Goal: Use online tool/utility: Utilize a website feature to perform a specific function

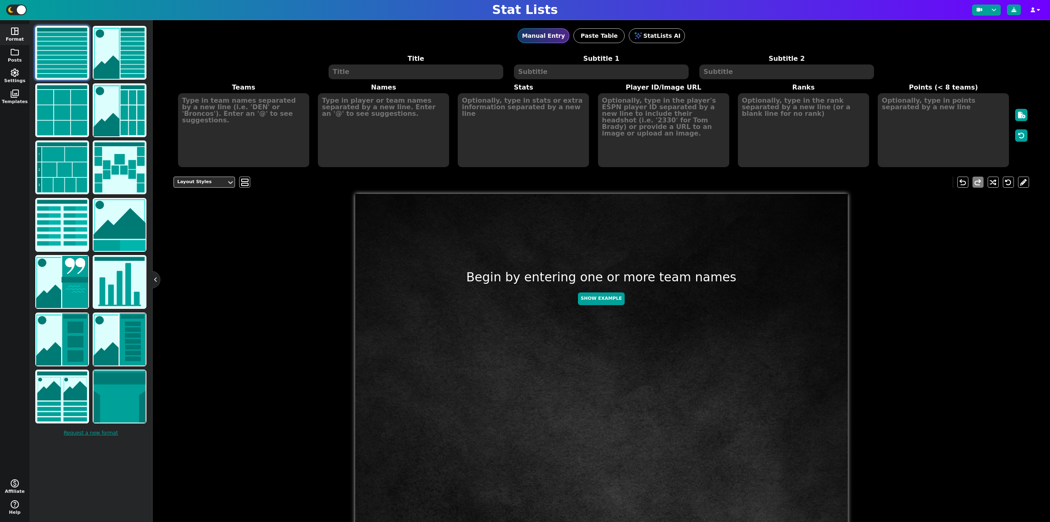
click at [373, 73] on textarea at bounding box center [416, 71] width 174 height 15
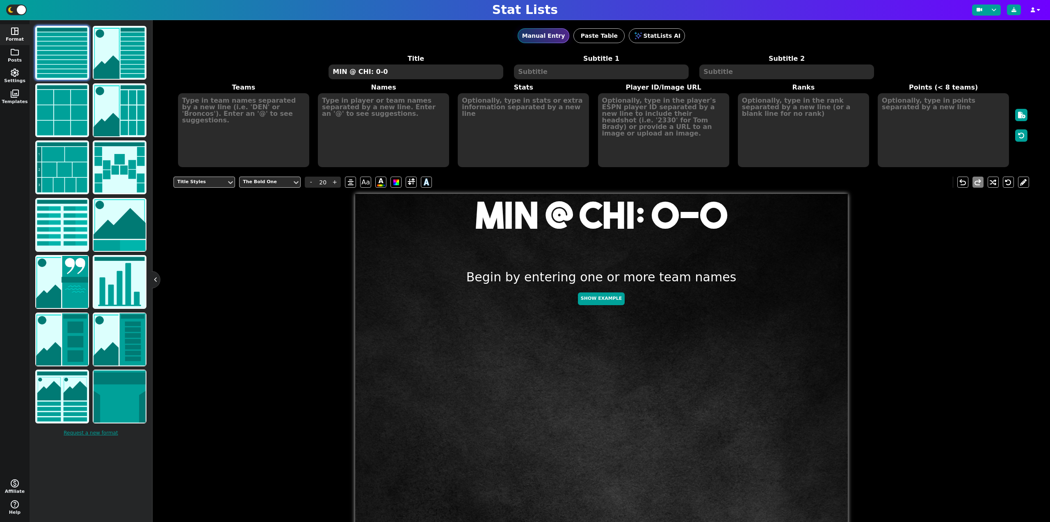
type textarea "MIN @ CHI: 0-0"
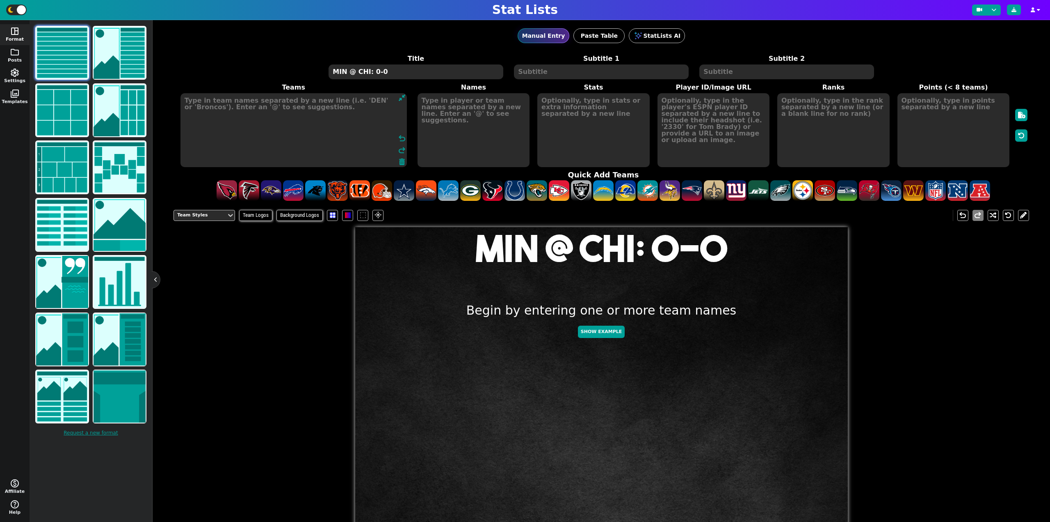
click at [231, 123] on textarea at bounding box center [294, 130] width 227 height 74
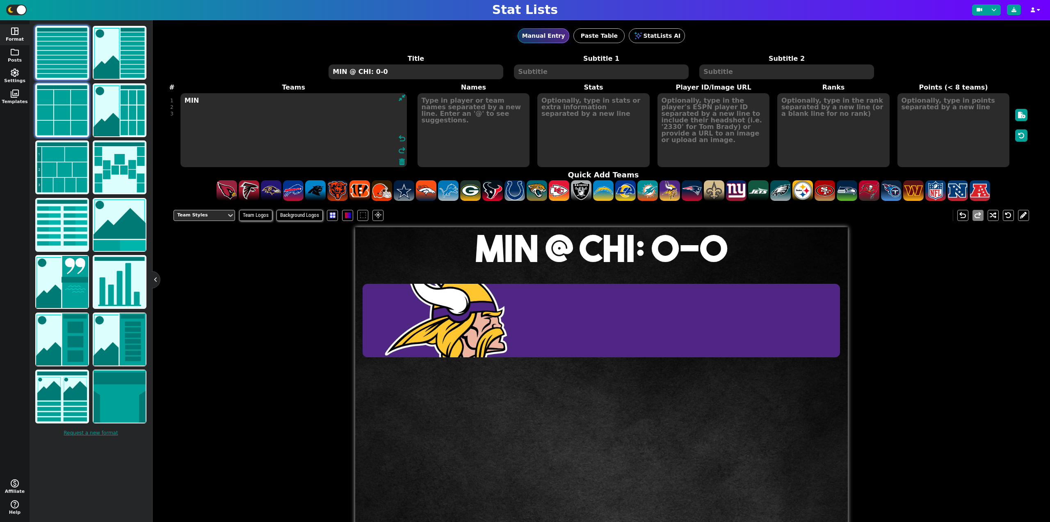
click at [63, 111] on img at bounding box center [62, 110] width 52 height 52
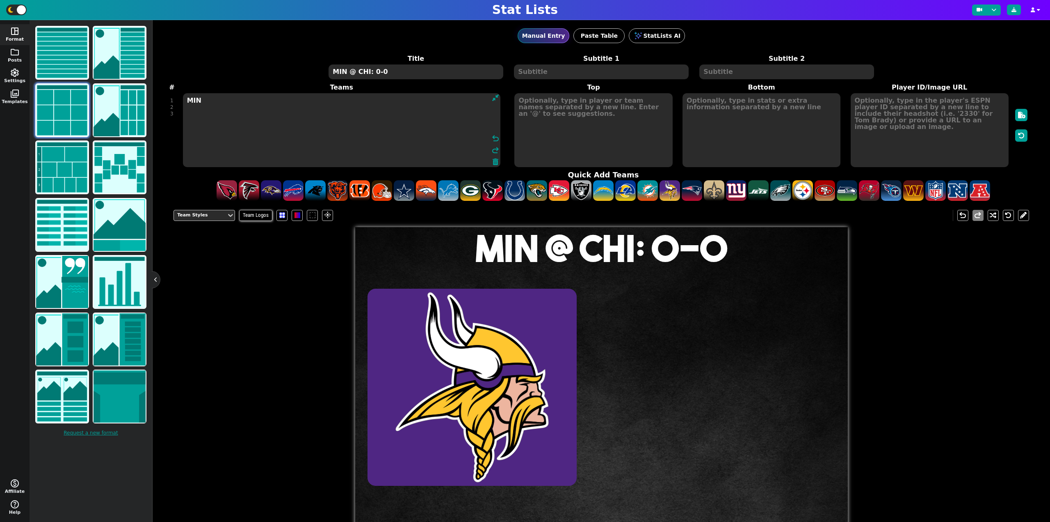
click at [222, 114] on textarea "MIN" at bounding box center [342, 130] width 318 height 74
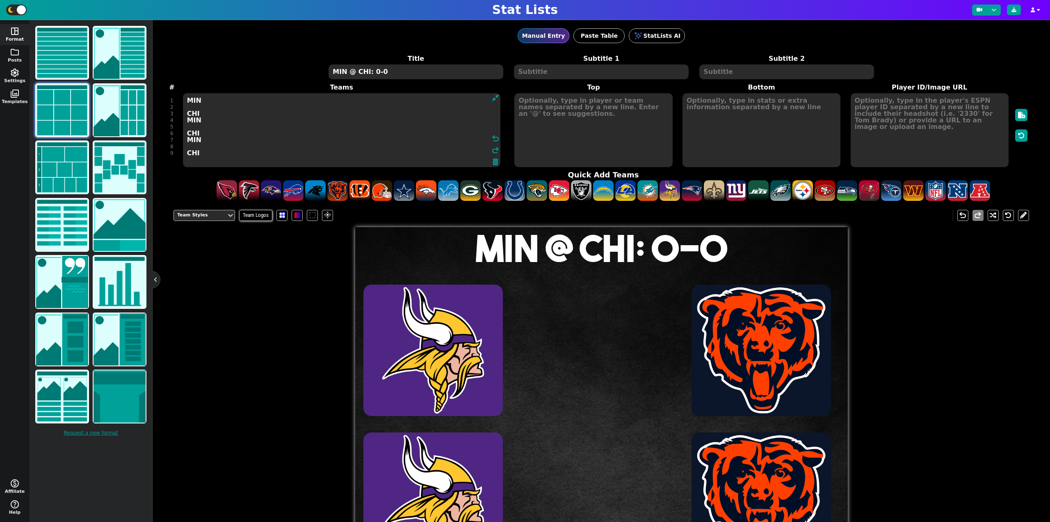
type textarea "MIN CHI MIN CHI MIN CHI"
click at [566, 136] on textarea at bounding box center [594, 130] width 158 height 74
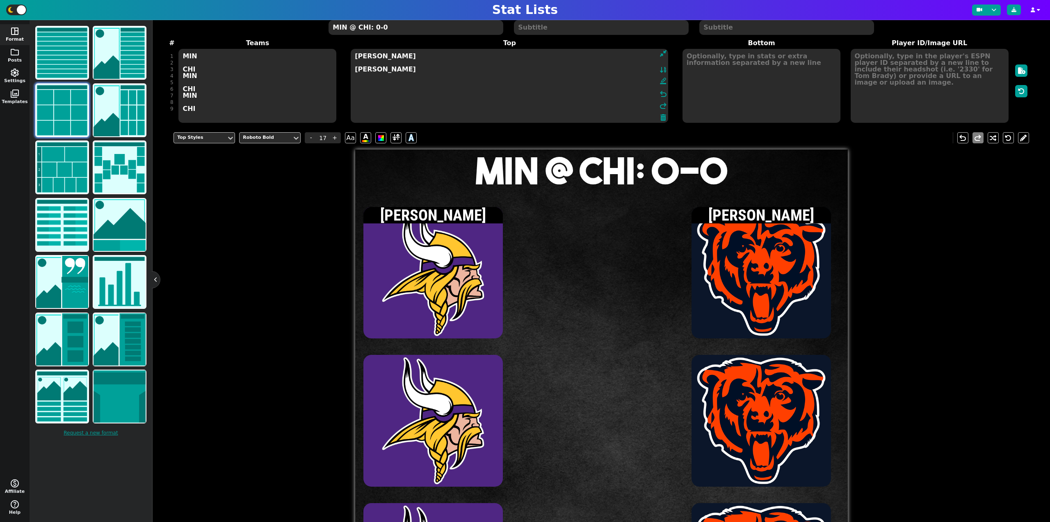
scroll to position [41, 0]
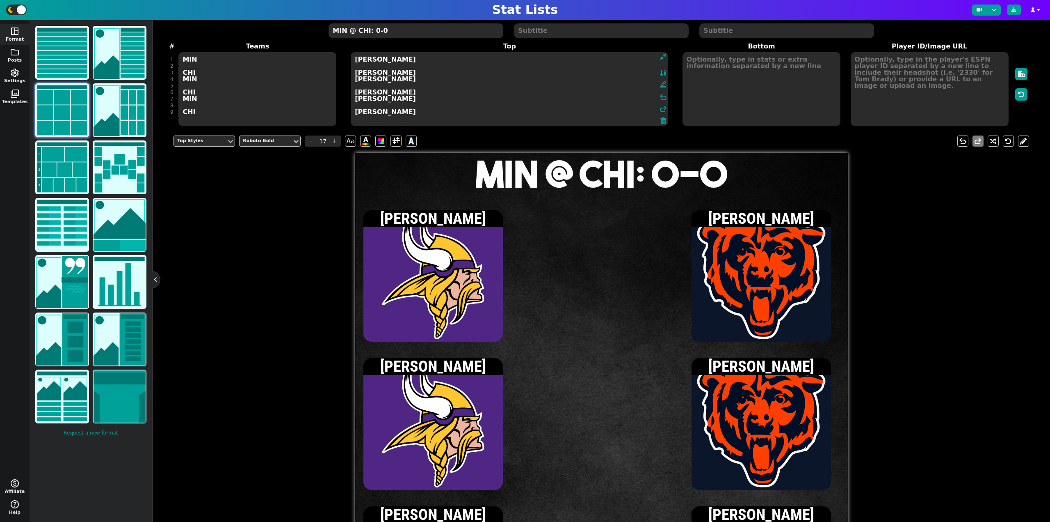
type textarea "[PERSON_NAME] [PERSON_NAME] [PERSON_NAME] [PERSON_NAME] [PERSON_NAME] [PERSON_N…"
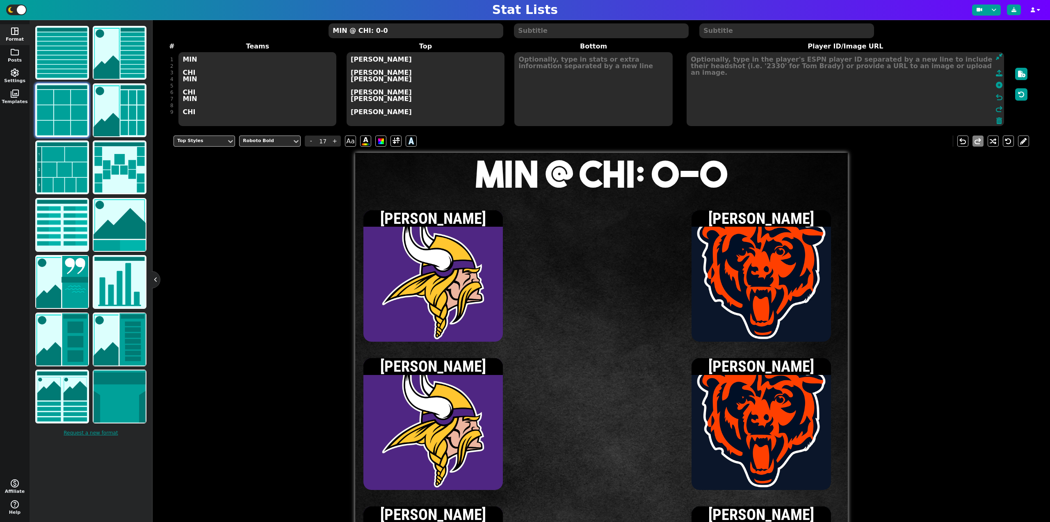
drag, startPoint x: 934, startPoint y: 106, endPoint x: 952, endPoint y: 104, distance: 18.6
click at [934, 106] on textarea at bounding box center [846, 89] width 318 height 74
click at [996, 85] on icon at bounding box center [999, 85] width 7 height 7
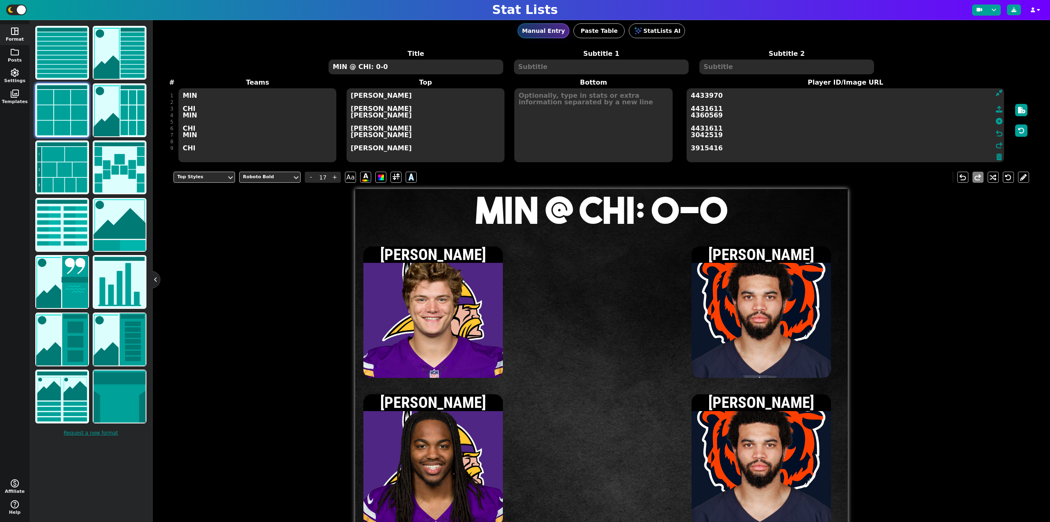
scroll to position [0, 0]
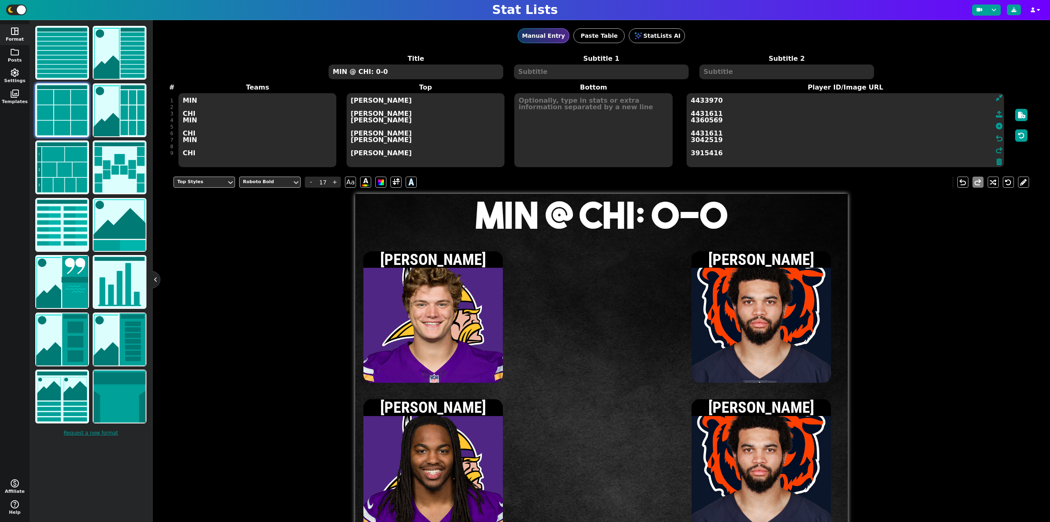
click at [596, 121] on textarea at bounding box center [594, 130] width 158 height 74
type input "15"
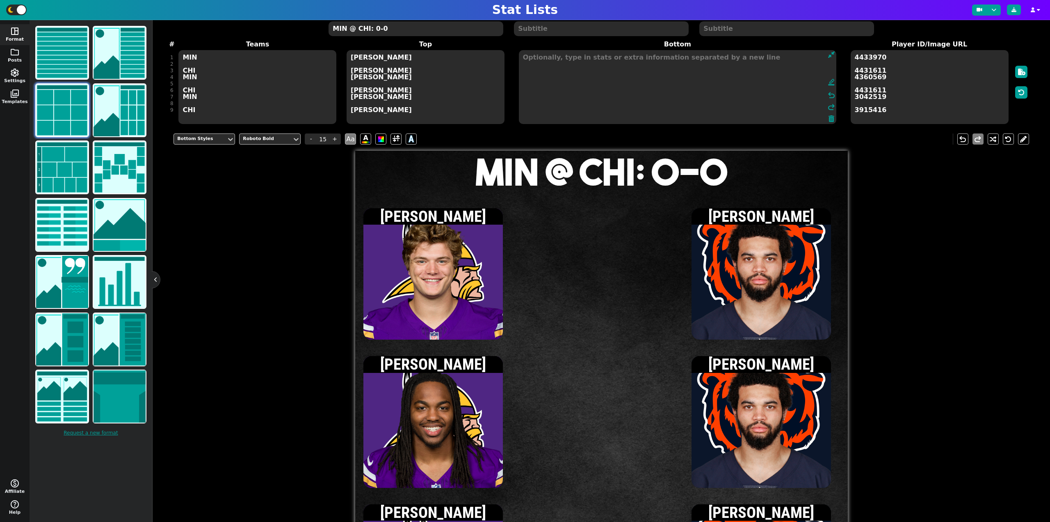
scroll to position [41, 0]
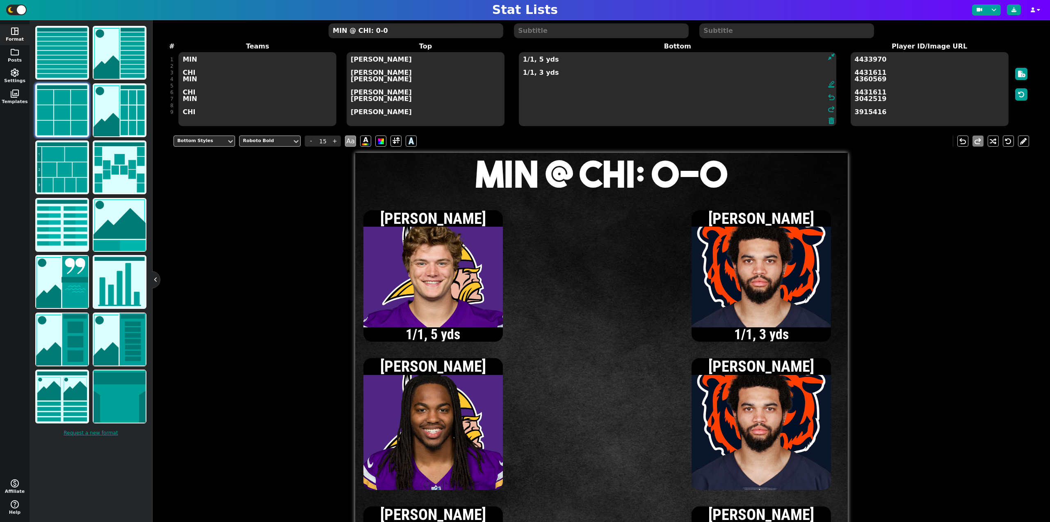
click at [524, 76] on textarea "1/1, 5 yds 1/1, 3 yds" at bounding box center [678, 89] width 318 height 74
click at [523, 75] on textarea "1/1, 5 yds [DATE] yds" at bounding box center [678, 89] width 318 height 74
click at [525, 75] on textarea "1/1, 5 yds [DATE] yds" at bounding box center [678, 89] width 318 height 74
click at [545, 85] on textarea "1/1, 5 yds [DATE] yds" at bounding box center [678, 89] width 318 height 74
click at [524, 73] on textarea "1/1, 5 yds [DATE] yds 1 rec, 5 yds" at bounding box center [678, 89] width 318 height 74
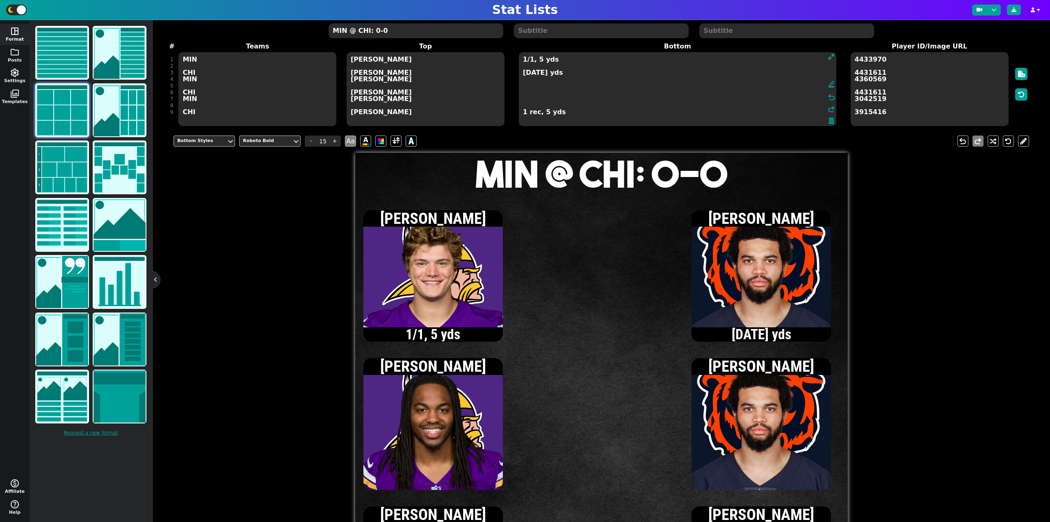
click at [524, 75] on textarea "1/1, 5 yds [DATE] yds 1 rec, 5 yds" at bounding box center [678, 89] width 318 height 74
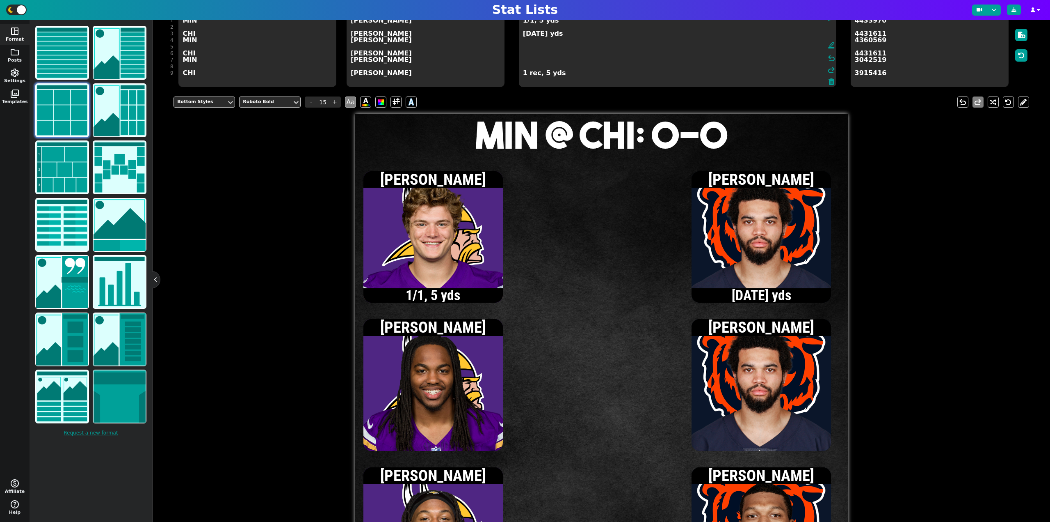
scroll to position [82, 0]
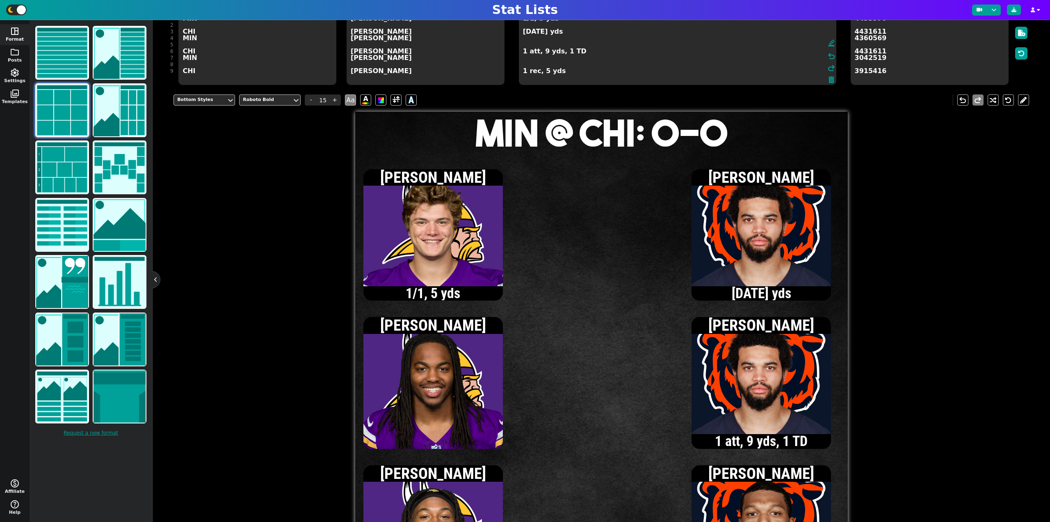
type textarea "1/1, 5 yds [DATE] yds 1 att, 9 yds, 1 TD 1 rec, 5 yds"
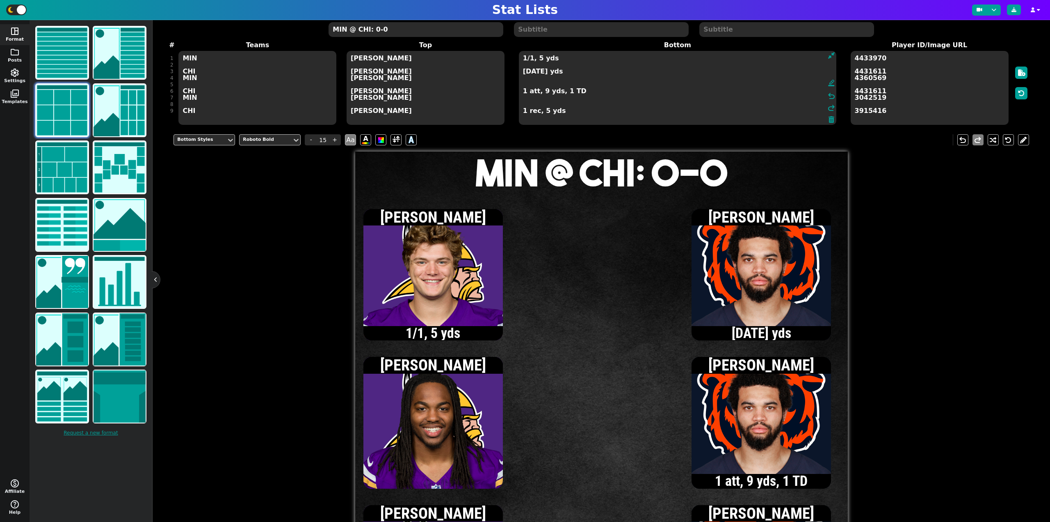
scroll to position [41, 0]
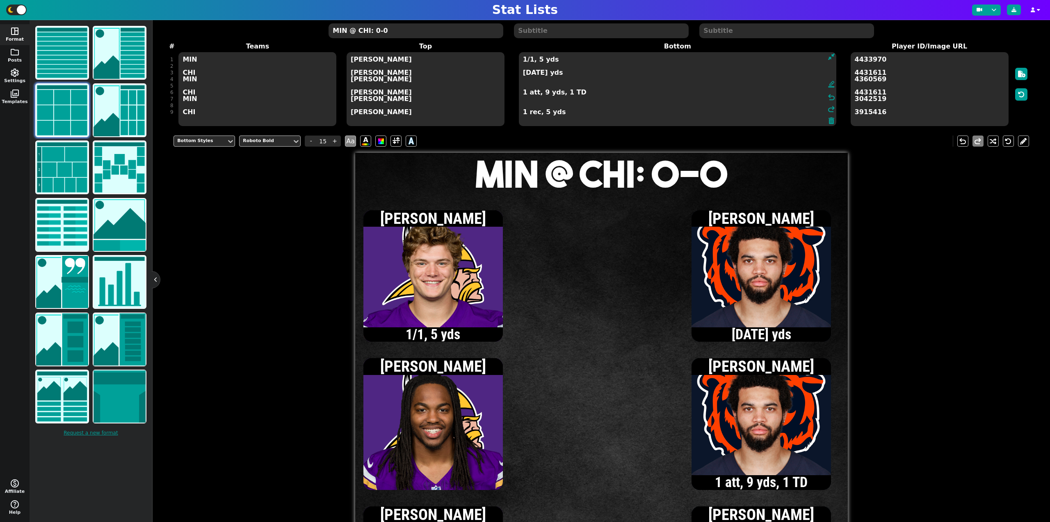
click at [430, 37] on textarea "MIN @ CHI: 0-0" at bounding box center [416, 30] width 174 height 15
type input "20"
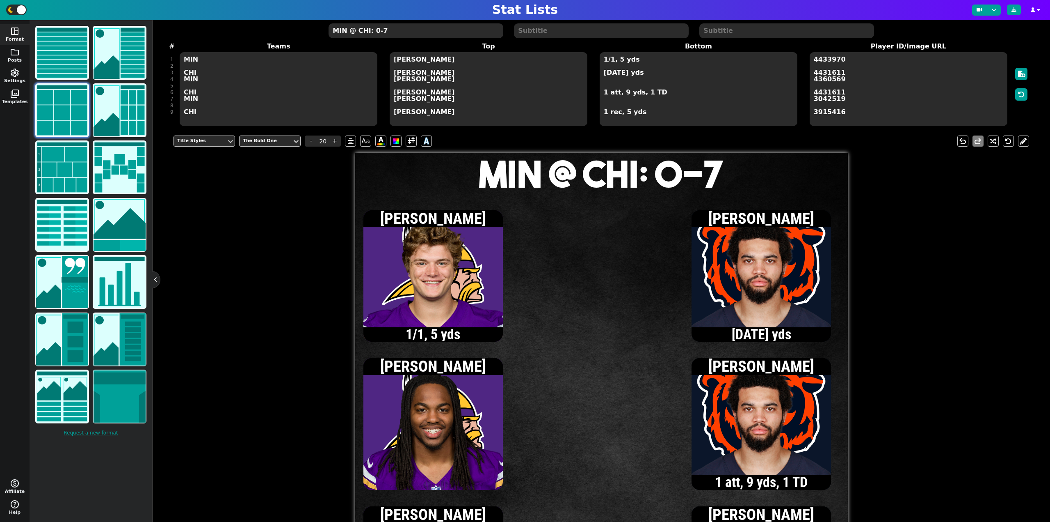
type textarea "MIN @ CHI: 0-7"
click at [603, 73] on textarea "1/1, 5 yds [DATE] yds 1 att, 9 yds, 1 TD 1 rec, 5 yds" at bounding box center [699, 89] width 198 height 74
type input "15"
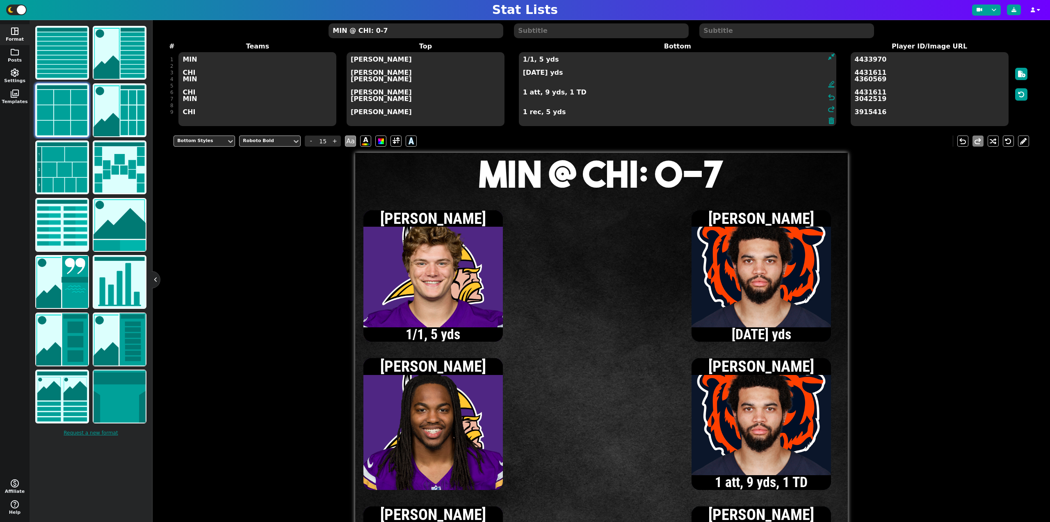
click at [522, 93] on textarea "1/1, 5 yds [DATE] yds 1 att, 9 yds, 1 TD 1 rec, 5 yds" at bounding box center [678, 89] width 318 height 74
click at [524, 73] on textarea "1/1, 5 yds [DATE] yds 2 att, 21 yds, 1 TD 1 rec, 5 yds" at bounding box center [678, 89] width 318 height 74
click at [524, 74] on textarea "1/1, 5 yds [DATE] yds 2 att, 21 yds, 1 TD 1 rec, 5 yds" at bounding box center [678, 89] width 318 height 74
click at [526, 79] on textarea "1/1, 5 yds [DATE] yds 2 att, 21 yds, 1 TD 1 rec, 5 yds" at bounding box center [678, 89] width 318 height 74
click at [524, 79] on textarea "1/1, 5 yds [DATE] yds 2 att, 12 yds 2 att, 21 yds, 1 TD 1 rec, 5 yds" at bounding box center [678, 89] width 318 height 74
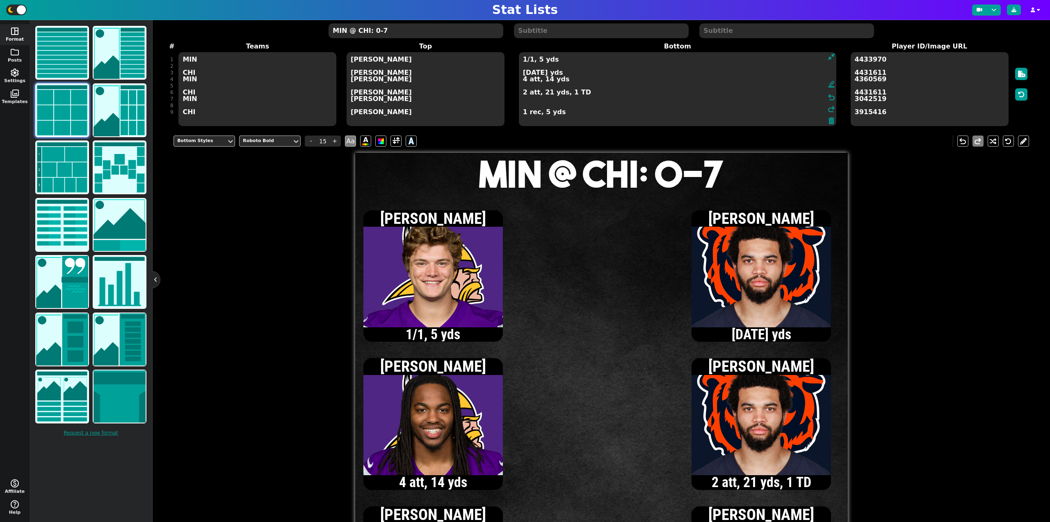
click at [530, 61] on textarea "1/1, 5 yds [DATE] yds 4 att, 14 yds 2 att, 21 yds, 1 TD 1 rec, 5 yds" at bounding box center [678, 89] width 318 height 74
type textarea "1/2, 5 yds [DATE] yds 4 att, 14 yds 2 att, 21 yds, 1 TD 1 rec, 5 yds"
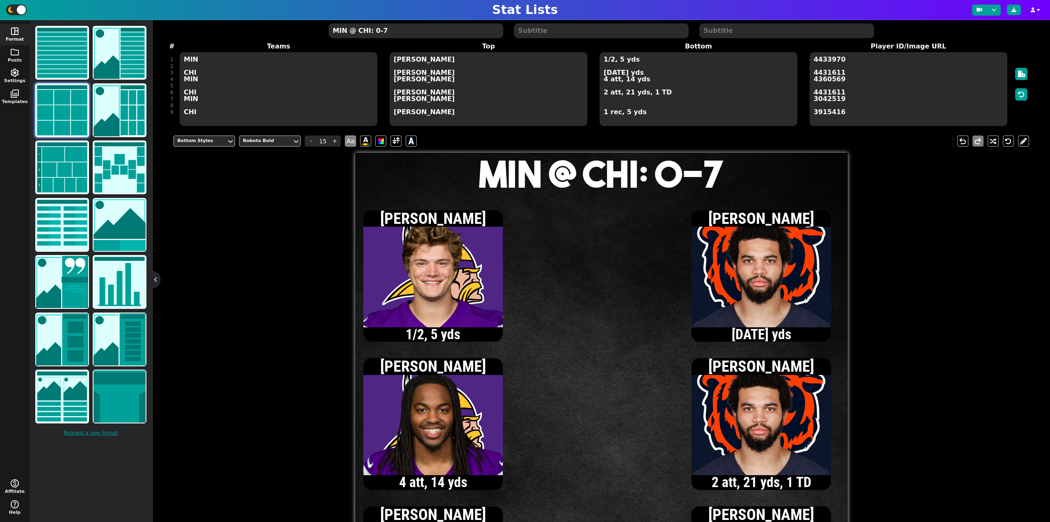
click at [377, 32] on textarea "MIN @ CHI: 0-7" at bounding box center [416, 30] width 174 height 15
type input "20"
type textarea "MIN @ CHI: 3-7"
click at [604, 71] on textarea "1/2, 5 yds [DATE] yds 4 att, 14 yds 2 att, 21 yds, 1 TD 1 rec, 5 yds" at bounding box center [699, 89] width 198 height 74
type input "15"
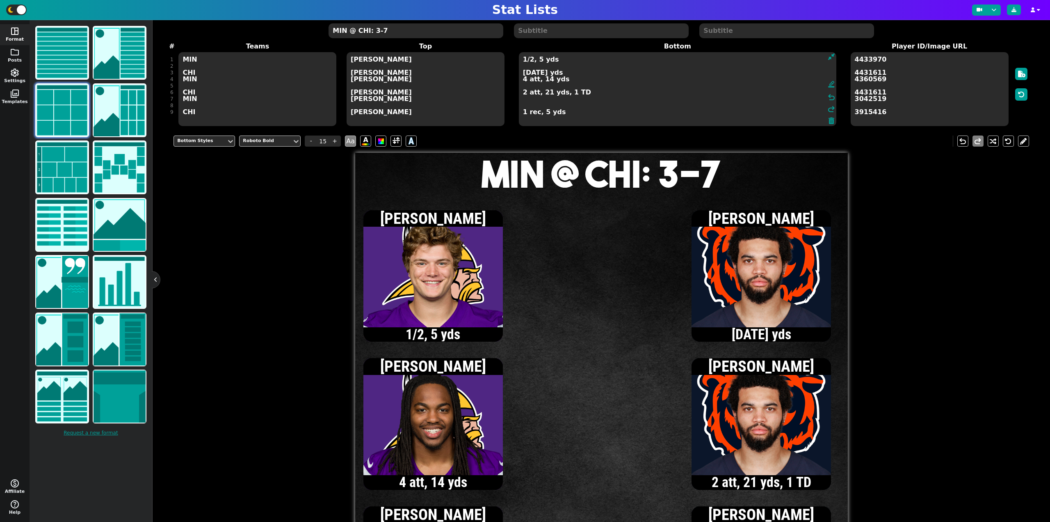
click at [524, 114] on textarea "1/2, 5 yds [DATE] yds 4 att, 14 yds 2 att, 21 yds, 1 TD 1 rec, 5 yds" at bounding box center [678, 89] width 318 height 74
click at [525, 96] on textarea "1/2, 5 yds [DATE] yds 4 att, 14 yds 2 att, 21 yds, 1 TD 2 rec, 35 yds" at bounding box center [678, 89] width 318 height 74
click at [538, 73] on textarea "1/2, 5 yds [DATE] yds 4 att, 14 yds 3 att, 30 yds, 1 TD 2 rec, 35 yds" at bounding box center [678, 89] width 318 height 74
click at [524, 60] on textarea "1/2, 5 yds [DATE] yds 4 att, 14 yds 3 att, 30 yds, 1 TD 2 rec, 35 yds" at bounding box center [678, 89] width 318 height 74
click at [524, 61] on textarea "2/3, 9 yds [DATE] yds 4 att, 14 yds 3 att, 30 yds, 1 TD 2 rec, 35 yds" at bounding box center [678, 89] width 318 height 74
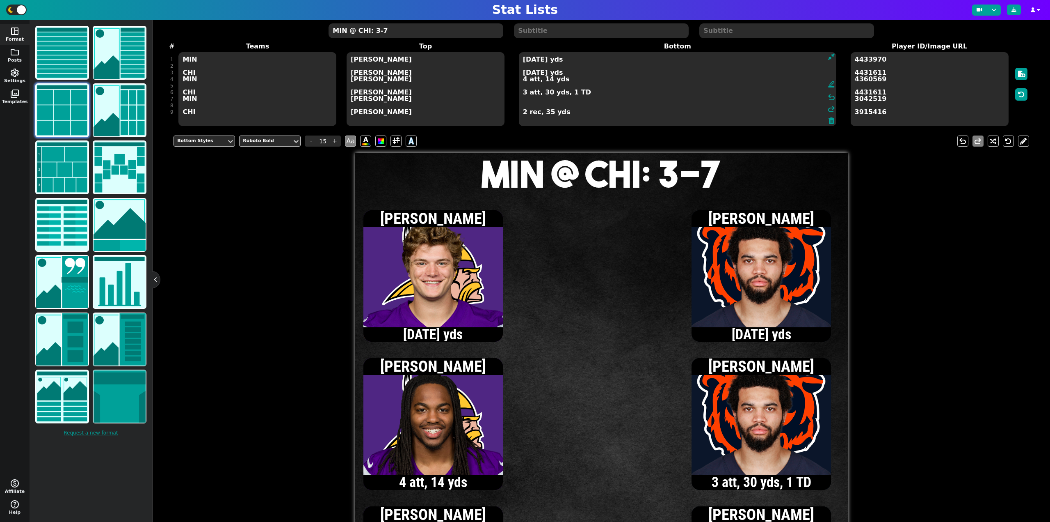
click at [538, 73] on textarea "[DATE] yds [DATE] yds 4 att, 14 yds 3 att, 30 yds, 1 TD 2 rec, 35 yds" at bounding box center [678, 89] width 318 height 74
click at [523, 95] on textarea "[DATE] yds 10/13, 86 yds 4 att, 14 yds 3 att, 30 yds, 1 TD 2 rec, 35 yds" at bounding box center [678, 89] width 318 height 74
click at [523, 61] on textarea "[DATE] yds 10/13, 86 yds 4 att, 14 yds 4 att, 32 yds, 1 TD 2 rec, 35 yds" at bounding box center [678, 89] width 318 height 74
click at [528, 73] on textarea "[DATE] yds 10/13, 86 yds 4 att, 14 yds 4 att, 32 yds, 1 TD 2 rec, 35 yds" at bounding box center [678, 89] width 318 height 74
click at [527, 74] on textarea "[DATE] yds 11/14, 102 yds 4 att, 14 yds 4 att, 32 yds, 1 TD 2 rec, 35 yds" at bounding box center [678, 89] width 318 height 74
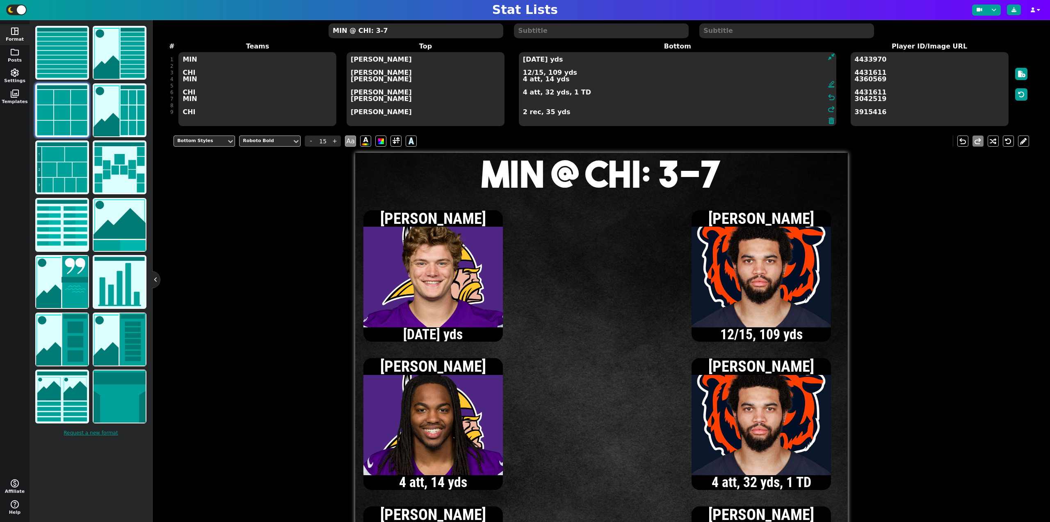
click at [528, 73] on textarea "[DATE] yds 12/15, 109 yds 4 att, 14 yds 4 att, 32 yds, 1 TD 2 rec, 35 yds" at bounding box center [678, 89] width 318 height 74
type textarea "[DATE] yds 13/16, 112 yds 4 att, 14 yds 4 att, 32 yds, 1 TD 2 rec, 35 yds"
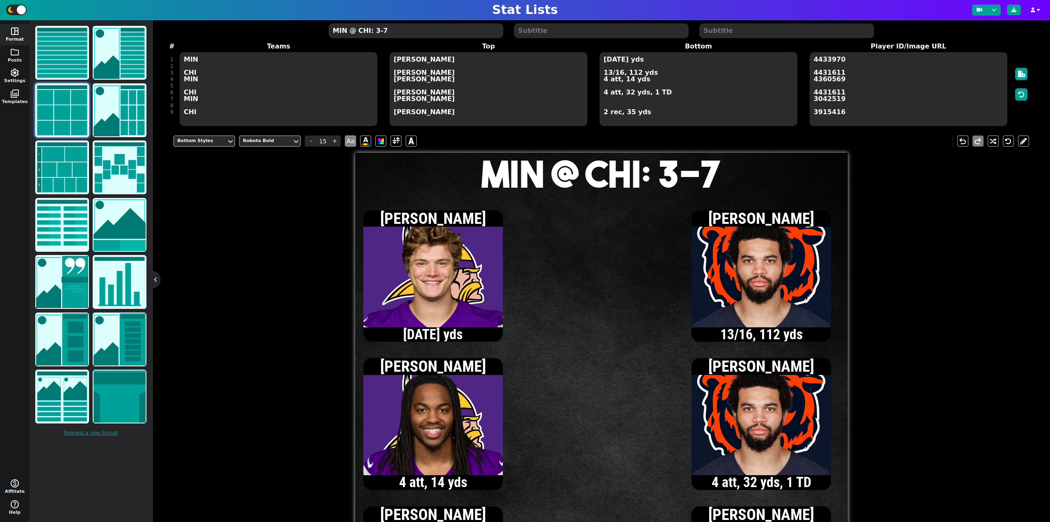
click at [404, 32] on textarea "MIN @ CHI: 3-7" at bounding box center [416, 30] width 174 height 15
type input "20"
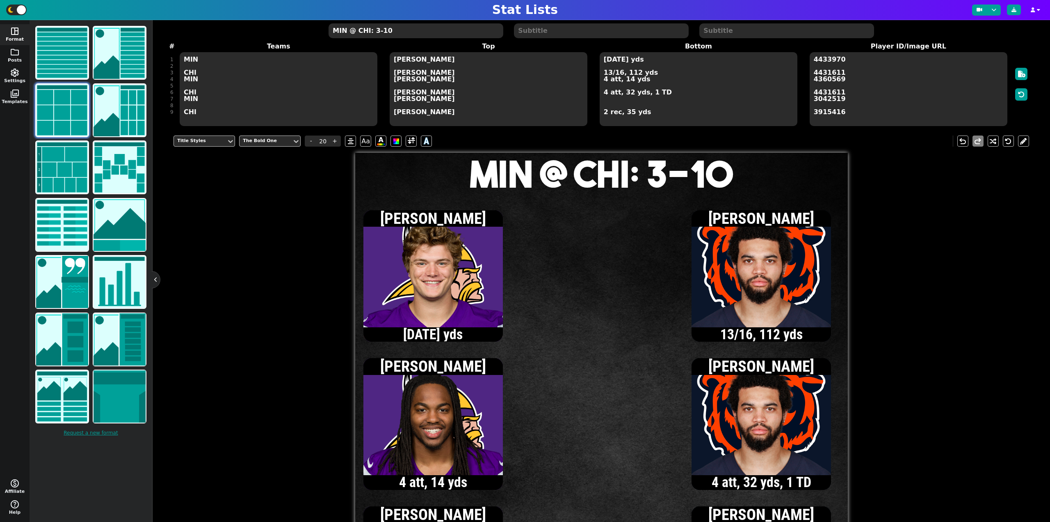
type textarea "MIN @ CHI: 3-10"
click at [604, 61] on textarea "[DATE] yds 13/16, 112 yds 4 att, 14 yds 4 att, 32 yds, 1 TD 2 rec, 35 yds" at bounding box center [699, 89] width 198 height 74
type input "15"
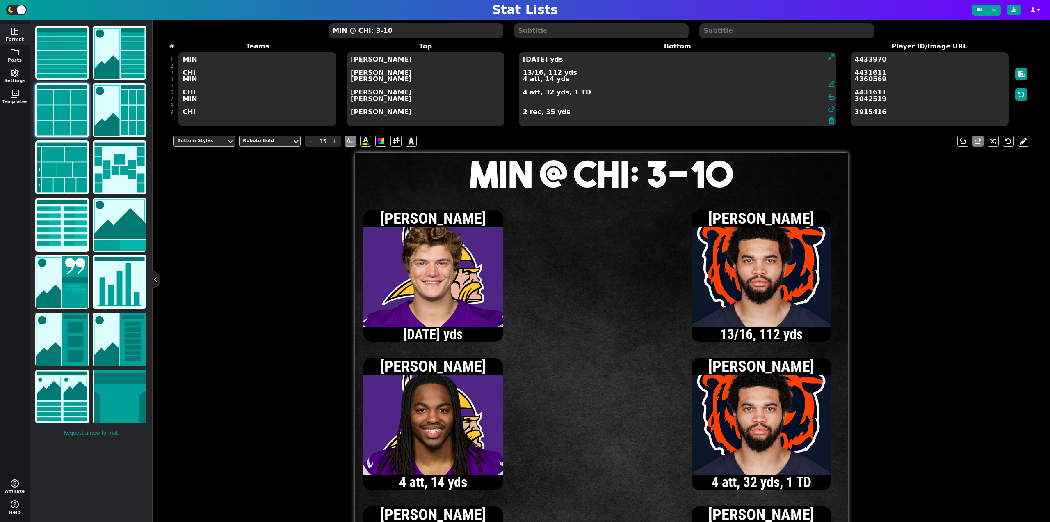
type textarea "[DATE] yds 13/16, 112 yds 4 att, 14 yds 4 att, 32 yds, 1 TD 2 rec, 35 yds"
click at [376, 32] on textarea "MIN @ CHI: 3-10" at bounding box center [416, 30] width 174 height 15
type input "20"
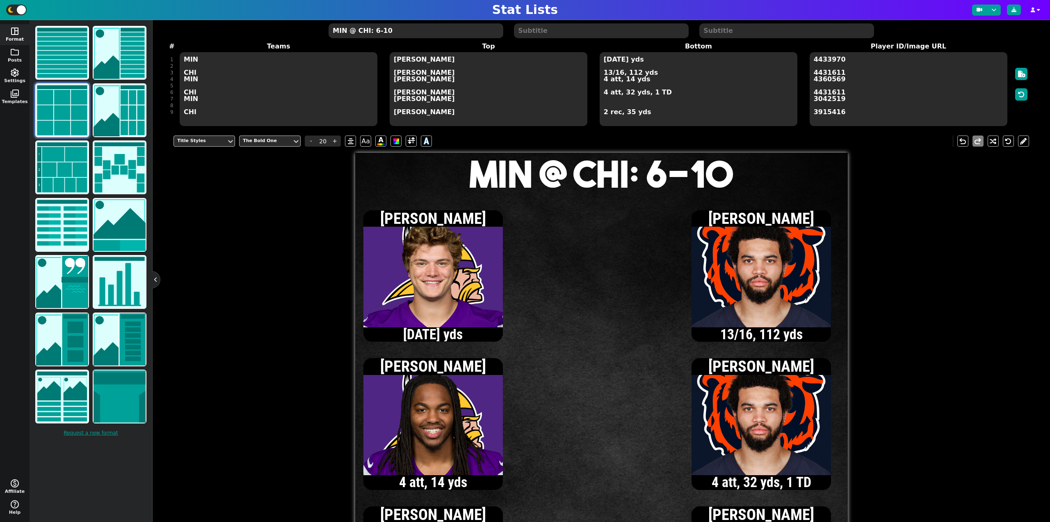
type textarea "MIN @ CHI: 6-10"
click at [618, 75] on textarea "[DATE] yds 13/16, 112 yds 4 att, 14 yds 4 att, 32 yds, 1 TD 2 rec, 35 yds" at bounding box center [699, 89] width 198 height 74
type input "15"
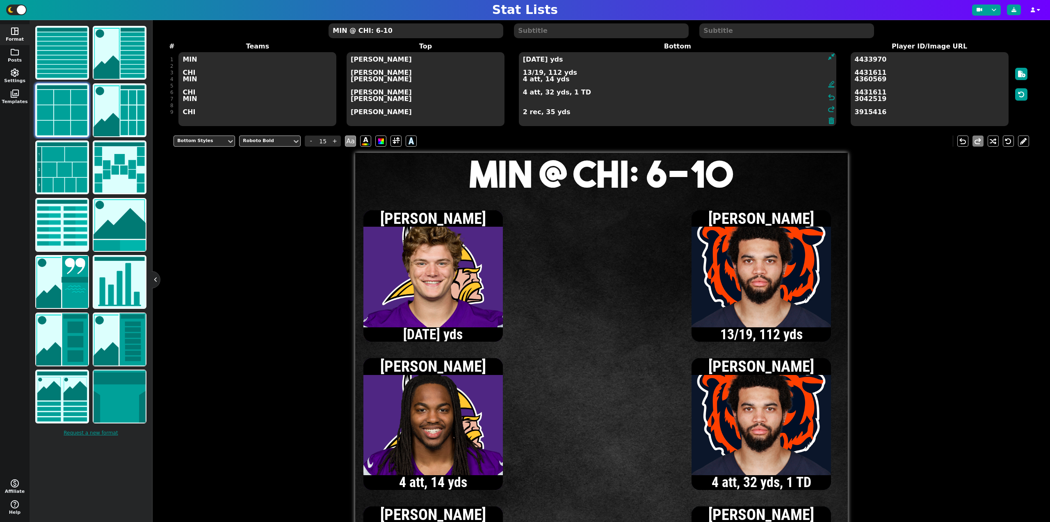
click at [531, 61] on textarea "[DATE] yds 13/19, 112 yds 4 att, 14 yds 4 att, 32 yds, 1 TD 2 rec, 35 yds" at bounding box center [678, 89] width 318 height 74
type textarea "[DATE] yds, 1 INT 13/19, 112 yds 4 att, 14 yds 4 att, 32 yds, 1 TD 2 rec, 35 yds"
click at [397, 35] on textarea "MIN @ CHI: 6-10" at bounding box center [416, 30] width 174 height 15
type input "20"
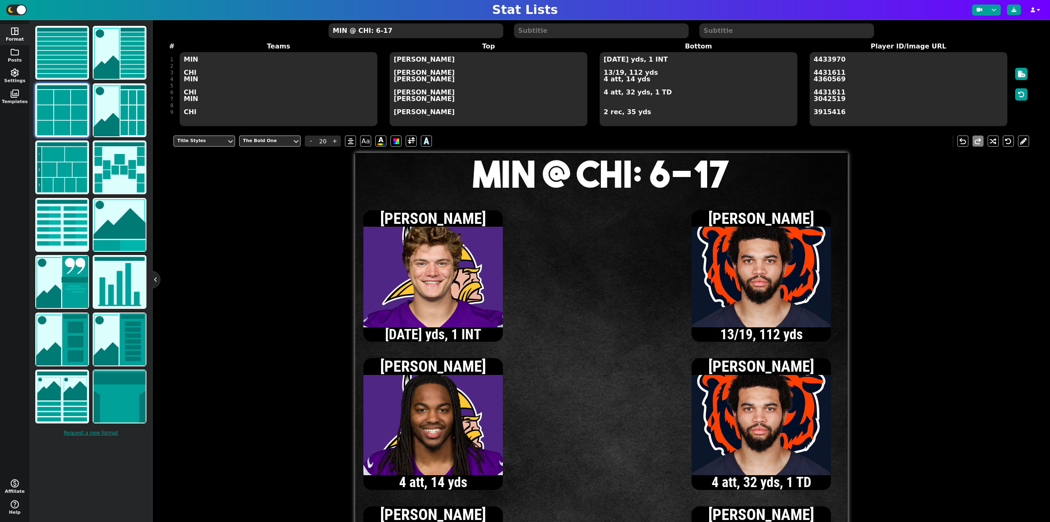
type textarea "MIN @ CHI: 6-17"
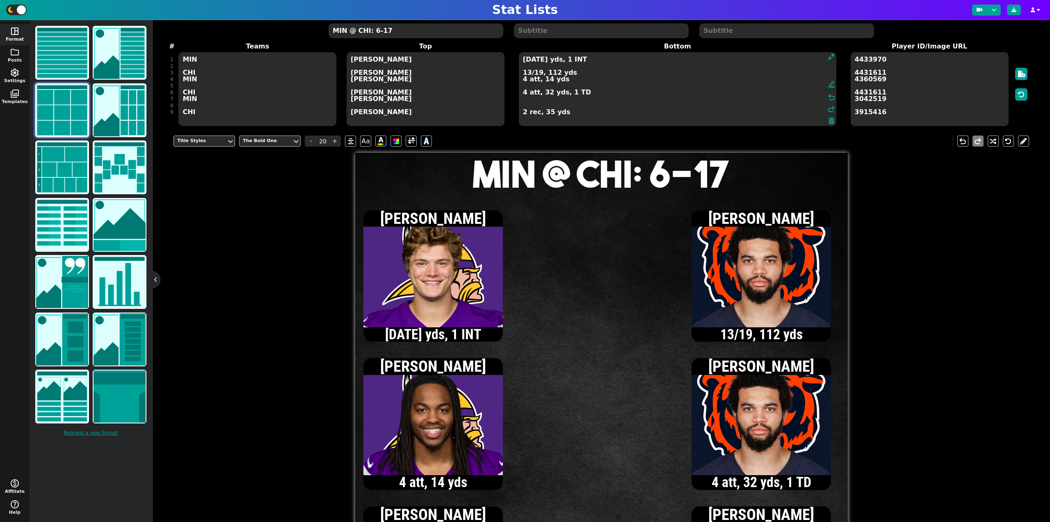
click at [604, 81] on textarea "[DATE] yds, 1 INT 13/19, 112 yds 4 att, 14 yds 4 att, 32 yds, 1 TD 2 rec, 35 yds" at bounding box center [678, 89] width 318 height 74
type input "15"
click at [524, 80] on textarea "[DATE] yds, 1 INT 13/19, 112 yds 5 att, 17 yds 4 att, 32 yds, 1 TD 2 rec, 35 yds" at bounding box center [678, 89] width 318 height 74
click at [527, 71] on textarea "[DATE] yds, 1 INT 13/19, 112 yds 6 att, 15 yds 4 att, 32 yds, 1 TD 2 rec, 35 yds" at bounding box center [678, 89] width 318 height 74
click at [524, 112] on textarea "[DATE] yds, 1 INT 14/20, 134 yds 6 att, 15 yds 4 att, 32 yds, 1 TD 2 rec, 35 yds" at bounding box center [678, 89] width 318 height 74
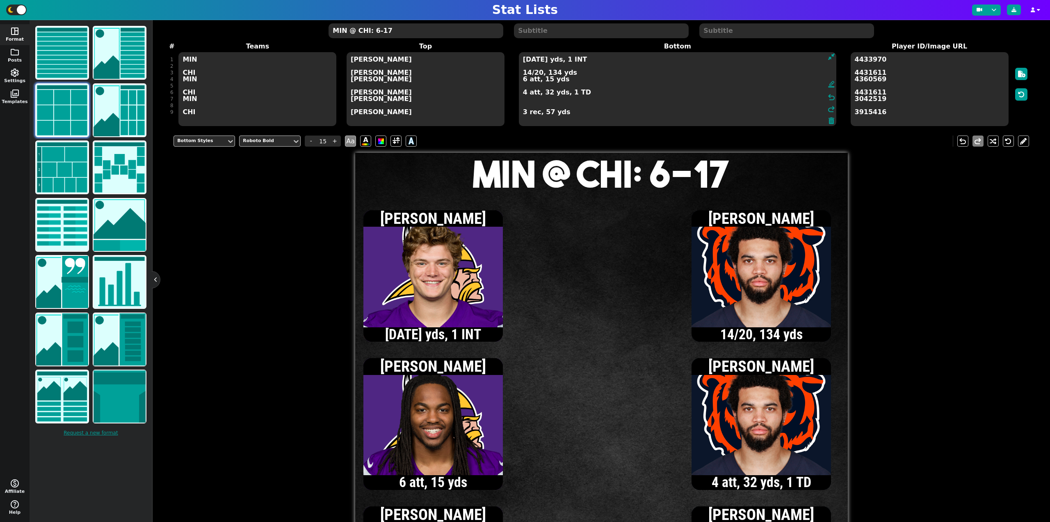
click at [528, 72] on textarea "[DATE] yds, 1 INT 14/20, 134 yds 6 att, 15 yds 4 att, 32 yds, 1 TD 3 rec, 57 yds" at bounding box center [678, 89] width 318 height 74
click at [527, 73] on textarea "[DATE] yds, 1 INT 15/21, 131 yds 6 att, 15 yds 4 att, 32 yds, 1 TD 3 rec, 57 yds" at bounding box center [678, 89] width 318 height 74
click at [524, 60] on textarea "[DATE] yds, 1 INT 16/23, 135 yds 6 att, 15 yds 4 att, 32 yds, 1 TD 3 rec, 57 yds" at bounding box center [678, 89] width 318 height 74
click at [524, 61] on textarea "[DATE] yds, 1 INT 16/23, 135 yds 6 att, 15 yds 4 att, 32 yds, 1 TD 3 rec, 57 yds" at bounding box center [678, 89] width 318 height 74
click at [524, 98] on textarea "[DATE] yds, 1 INT 16/23, 135 yds 6 att, 15 yds 4 att, 32 yds, 1 TD 3 rec, 57 yds" at bounding box center [678, 89] width 318 height 74
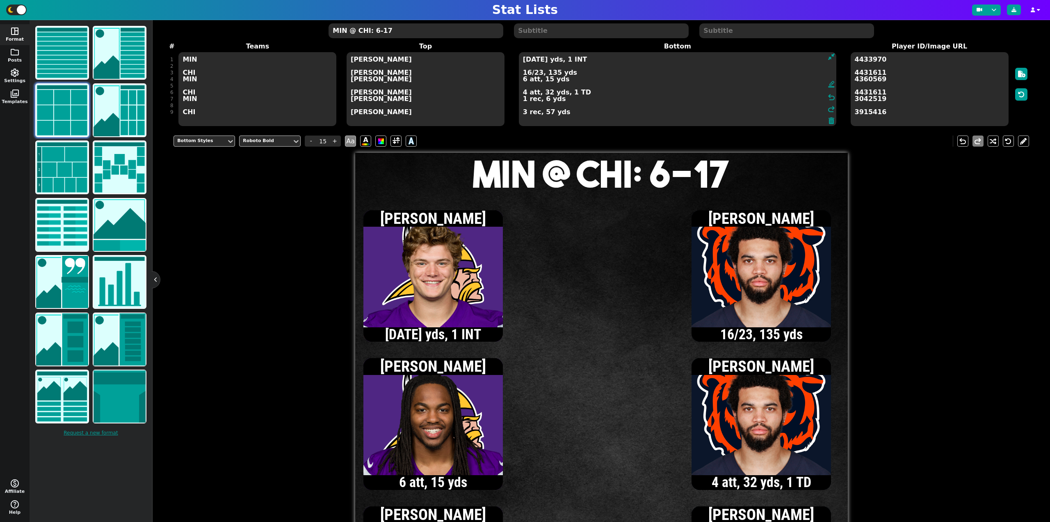
click at [534, 59] on textarea "[DATE] yds, 1 INT 16/23, 135 yds 6 att, 15 yds 4 att, 32 yds, 1 TD 1 rec, 6 yds…" at bounding box center [678, 89] width 318 height 74
click at [524, 94] on textarea "[DATE] yds, 1 INT 16/23, 135 yds 6 att, 15 yds 4 att, 32 yds, 1 TD 1 rec, 6 yds…" at bounding box center [678, 89] width 318 height 74
click at [528, 72] on textarea "[DATE] yds, 1 INT 16/23, 135 yds 6 att, 15 yds 5 att, 45 yds, 1 TD 1 rec, 6 yds…" at bounding box center [678, 89] width 318 height 74
click at [523, 80] on textarea "[DATE] yds, 1 INT 17/26, 147 yds 6 att, 15 yds 5 att, 45 yds, 1 TD 1 rec, 6 yds…" at bounding box center [678, 89] width 318 height 74
click at [524, 60] on textarea "[DATE] yds, 1 INT 17/26, 147 yds 8 att, 40 yds 5 att, 45 yds, 1 TD 1 rec, 6 yds…" at bounding box center [678, 89] width 318 height 74
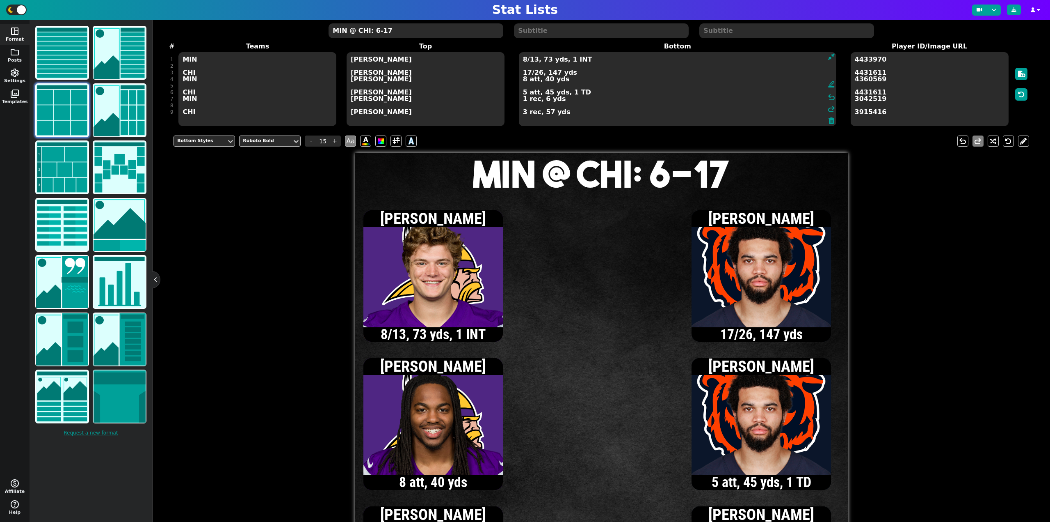
click at [524, 81] on textarea "8/13, 73 yds, 1 INT 17/26, 147 yds 8 att, 40 yds 5 att, 45 yds, 1 TD 1 rec, 6 y…" at bounding box center [678, 89] width 318 height 74
click at [525, 61] on textarea "8/13, 73 yds, 1 INT 17/26, 147 yds 9 att, 45 yds 5 att, 45 yds, 1 TD 1 rec, 6 y…" at bounding box center [678, 89] width 318 height 74
type textarea "9/15, 86 yds, 1 TD, 1 INT 17/26, 147 yds 9 att, 45 yds 5 att, 45 yds, 1 TD 1 re…"
click at [311, 139] on span "-" at bounding box center [311, 140] width 12 height 11
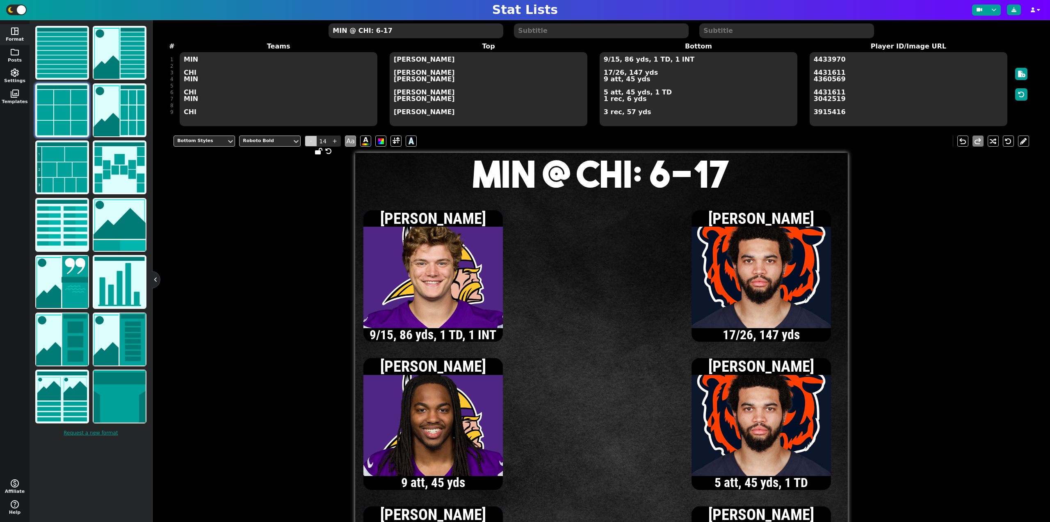
click at [311, 139] on span "-" at bounding box center [311, 140] width 12 height 11
click at [334, 142] on span "+" at bounding box center [335, 140] width 12 height 11
click at [377, 32] on textarea "MIN @ CHI: 6-17" at bounding box center [416, 30] width 174 height 15
type input "20"
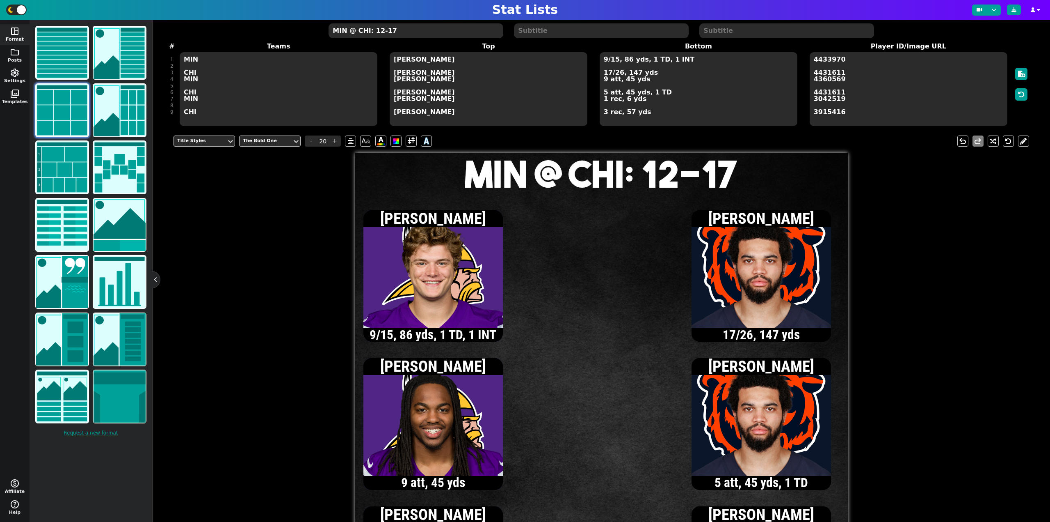
type textarea "MIN @ CHI: 12-17"
click at [618, 73] on textarea "9/15, 86 yds, 1 TD, 1 INT 17/26, 147 yds 9 att, 45 yds 5 att, 45 yds, 1 TD 1 re…" at bounding box center [699, 89] width 198 height 74
type input "14"
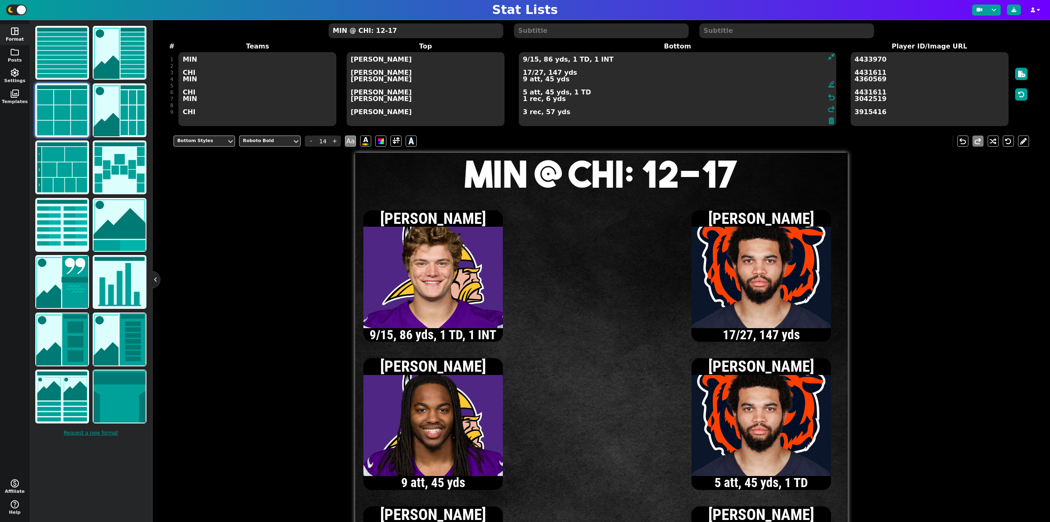
click at [524, 60] on textarea "9/15, 86 yds, 1 TD, 1 INT 17/27, 147 yds 9 att, 45 yds 5 att, 45 yds, 1 TD 1 re…" at bounding box center [678, 89] width 318 height 74
type textarea "10/17, 113 yds, 2 TD, 1 INT 17/27, 147 yds 9 att, 45 yds 5 att, 45 yds, 1 TD 1 …"
click at [313, 143] on span "-" at bounding box center [311, 140] width 12 height 11
type input "13"
click at [524, 100] on textarea "10/17, 113 yds, 2 TD, 1 INT 17/27, 147 yds 9 att, 45 yds 5 att, 45 yds, 1 TD 1 …" at bounding box center [678, 89] width 318 height 74
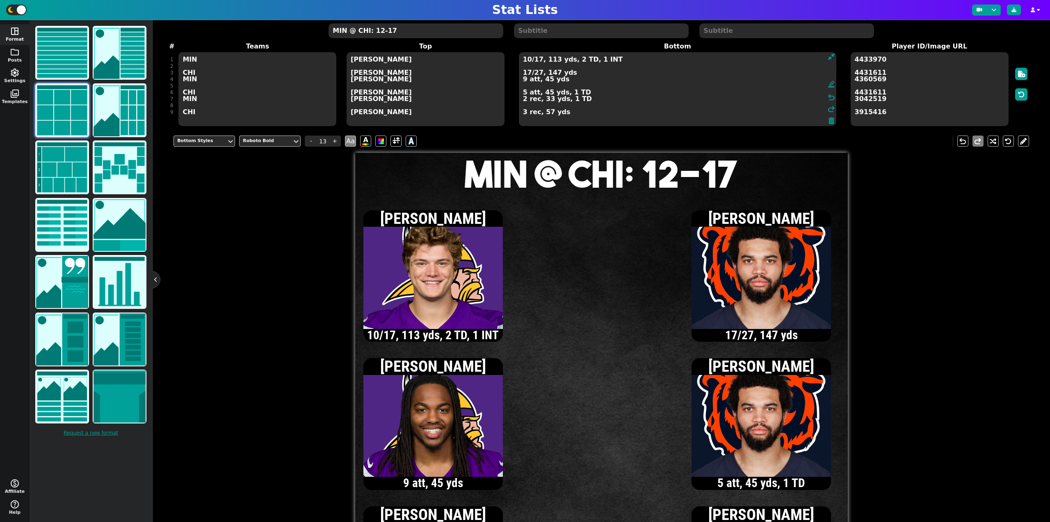
type textarea "10/17, 113 yds, 2 TD, 1 INT 17/27, 147 yds 9 att, 45 yds 5 att, 45 yds, 1 TD 2 …"
click at [380, 32] on textarea "MIN @ CHI: 12-17" at bounding box center [416, 30] width 174 height 15
type input "20"
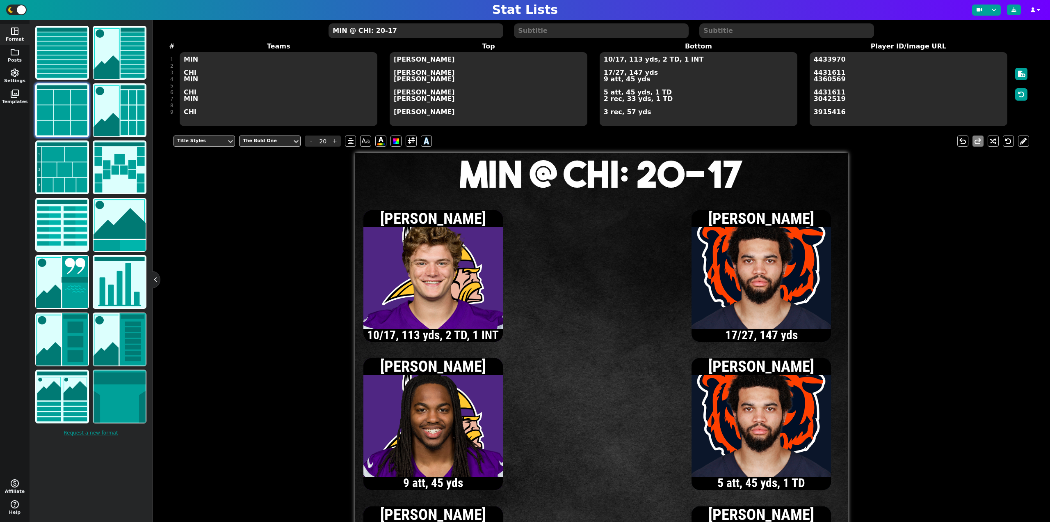
type textarea "MIN @ CHI: 20-17"
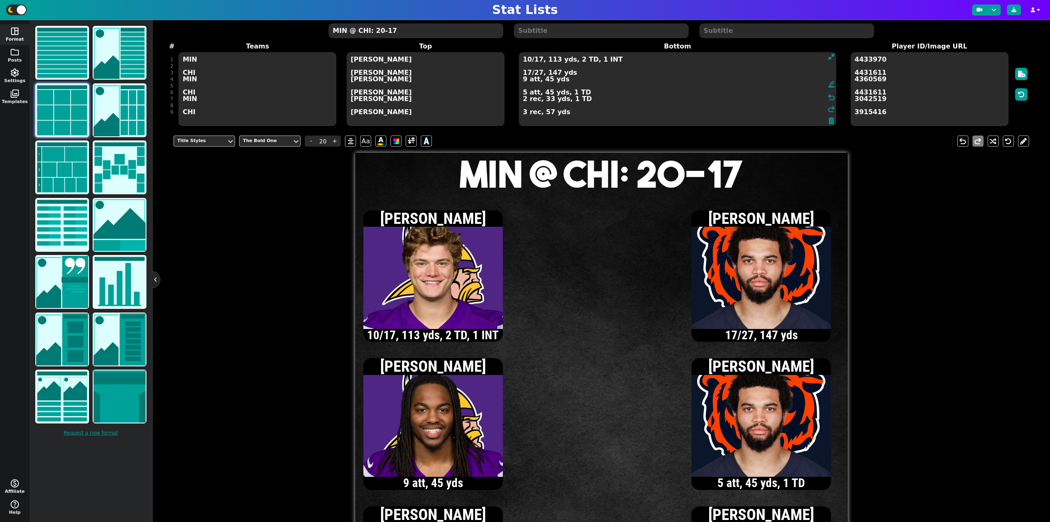
click at [608, 72] on textarea "10/17, 113 yds, 2 TD, 1 INT 17/27, 147 yds 9 att, 45 yds 5 att, 45 yds, 1 TD 2 …" at bounding box center [678, 89] width 318 height 74
type input "13"
click at [537, 73] on textarea "10/17, 113 yds, 2 TD, 1 INT 18/28, 159 yds 9 att, 45 yds 5 att, 45 yds, 1 TD 2 …" at bounding box center [678, 89] width 318 height 74
click at [524, 78] on textarea "10/17, 113 yds, 2 TD, 1 INT 18/30, 159 yds 9 att, 45 yds 5 att, 45 yds, 1 TD 2 …" at bounding box center [678, 89] width 318 height 74
click at [528, 61] on textarea "10/17, 113 yds, 2 TD, 1 INT 18/30, 159 yds 11 att, 64 yds 5 att, 45 yds, 1 TD 2…" at bounding box center [678, 89] width 318 height 74
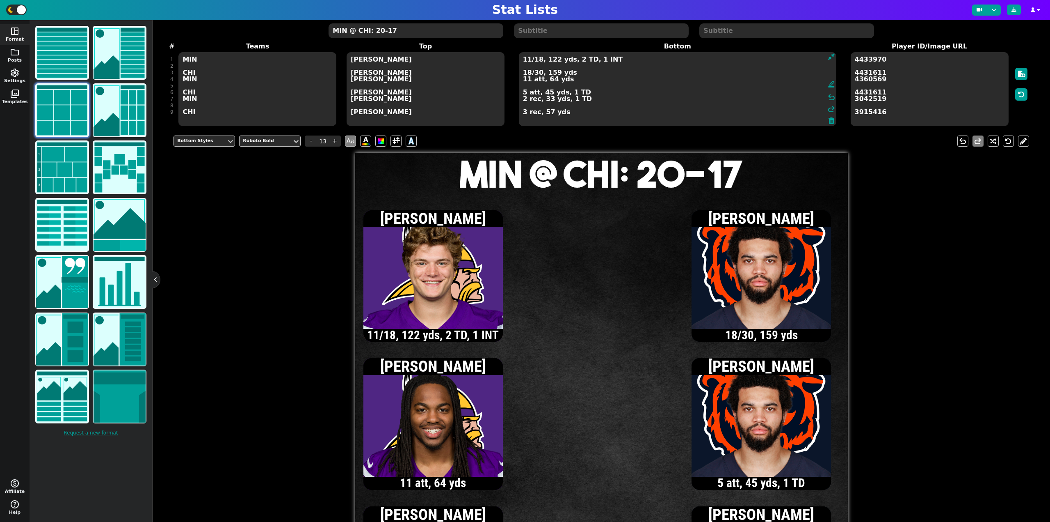
click at [528, 61] on textarea "11/18, 122 yds, 2 TD, 1 INT 18/30, 159 yds 11 att, 64 yds 5 att, 45 yds, 1 TD 2…" at bounding box center [678, 89] width 318 height 74
click at [523, 100] on textarea "12/19, 133 yds, 2 TD, 1 INT 18/30, 159 yds 11 att, 64 yds 5 att, 45 yds, 1 TD 2…" at bounding box center [678, 89] width 318 height 74
click at [527, 82] on textarea "12/19, 133 yds, 2 TD, 1 INT 18/30, 159 yds 11 att, 64 yds 5 att, 45 yds, 1 TD 3…" at bounding box center [678, 89] width 318 height 74
click at [527, 60] on textarea "12/19, 133 yds, 2 TD, 1 INT 18/30, 159 yds 12 att, 63 yds 5 att, 45 yds, 1 TD 3…" at bounding box center [678, 89] width 318 height 74
type textarea "13/20, 143 yds, 2 TD, 1 INT 18/30, 159 yds 12 att, 63 yds 5 att, 45 yds, 1 TD 3…"
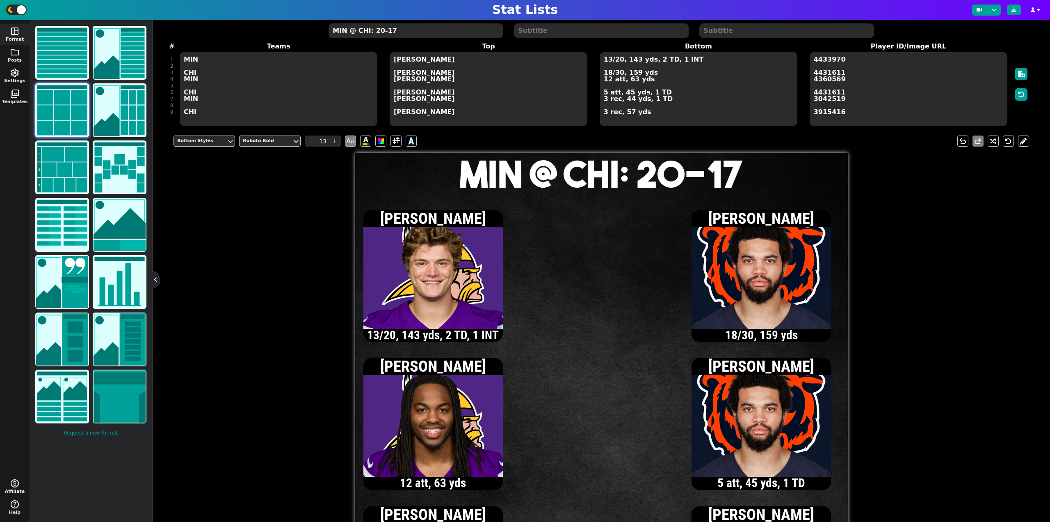
click at [380, 32] on textarea "MIN @ CHI: 20-17" at bounding box center [416, 30] width 174 height 15
type input "20"
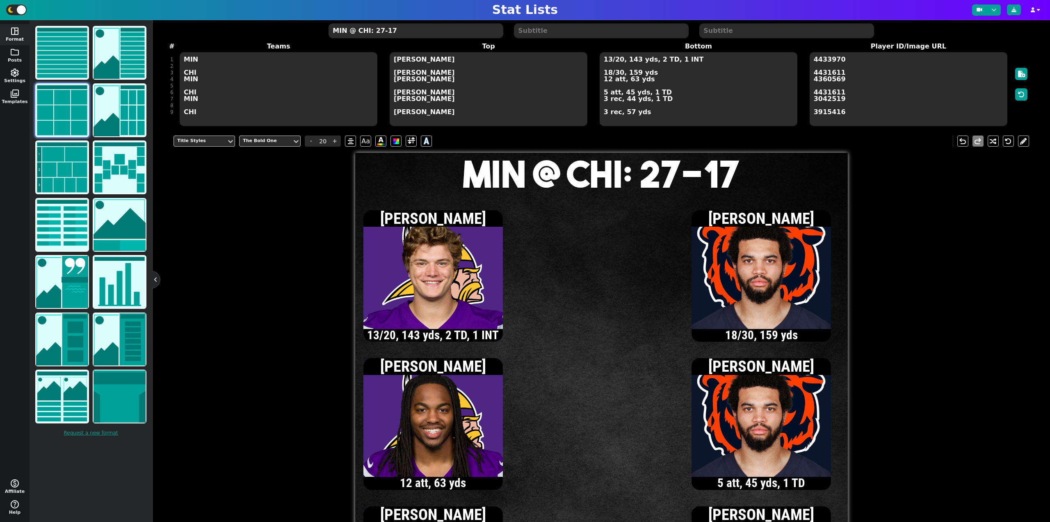
type textarea "MIN @ CHI: 27-17"
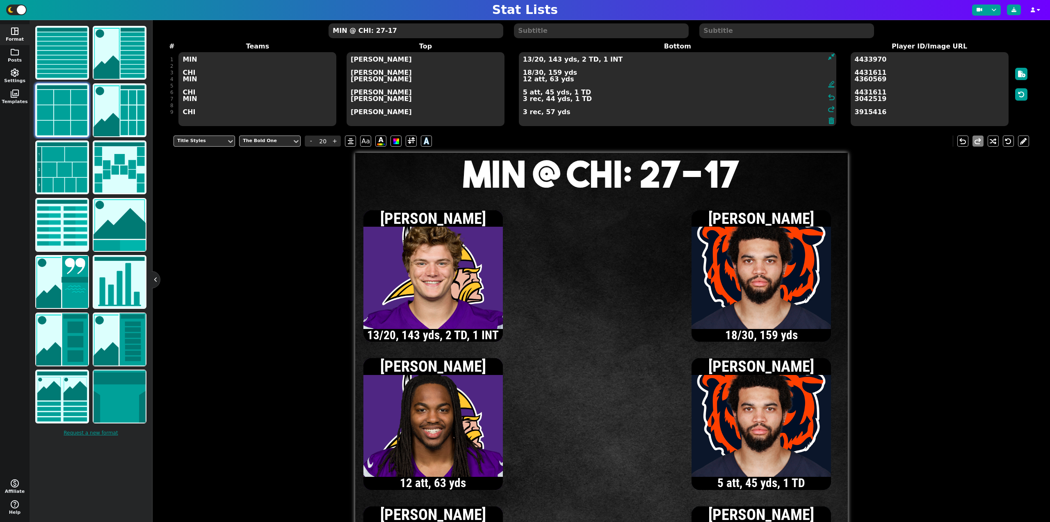
click at [608, 72] on textarea "13/20, 143 yds, 2 TD, 1 INT 18/30, 159 yds 12 att, 63 yds 5 att, 45 yds, 1 TD 3…" at bounding box center [678, 89] width 318 height 74
type input "13"
click at [538, 73] on textarea "13/20, 143 yds, 2 TD, 1 INT 19/31, 190 yds 12 att, 63 yds 5 att, 45 yds, 1 TD 3…" at bounding box center [678, 89] width 318 height 74
click at [524, 93] on textarea "13/20, 143 yds, 2 TD, 1 INT 19/33, 190 yds 12 att, 63 yds 5 att, 45 yds, 1 TD 3…" at bounding box center [678, 89] width 318 height 74
click at [529, 74] on textarea "13/20, 143 yds, 2 TD, 1 INT 19/33, 190 yds 12 att, 63 yds 6 att, 58 yds, 1 TD 3…" at bounding box center [678, 89] width 318 height 74
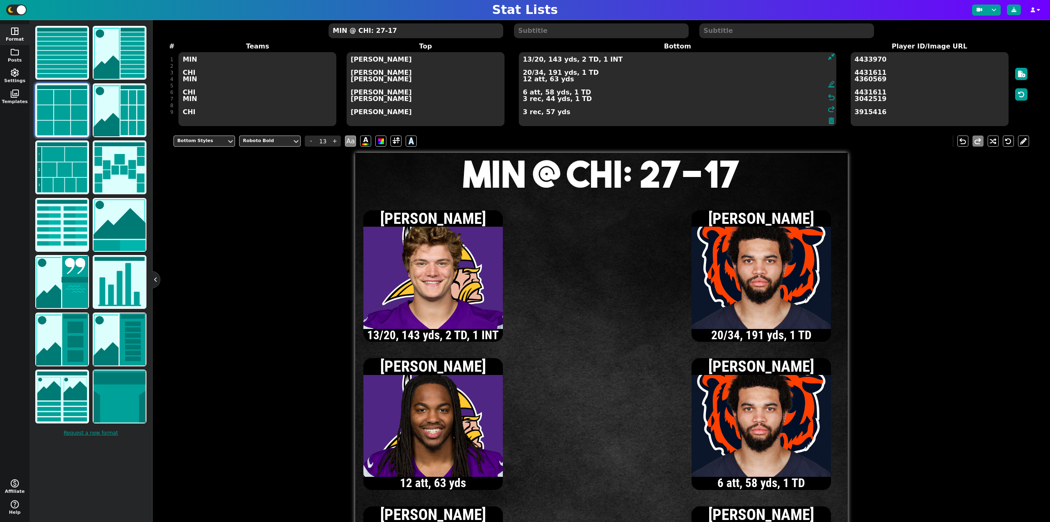
type textarea "13/20, 143 yds, 2 TD, 1 INT 20/34, 191 yds, 1 TD 12 att, 63 yds 6 att, 58 yds, …"
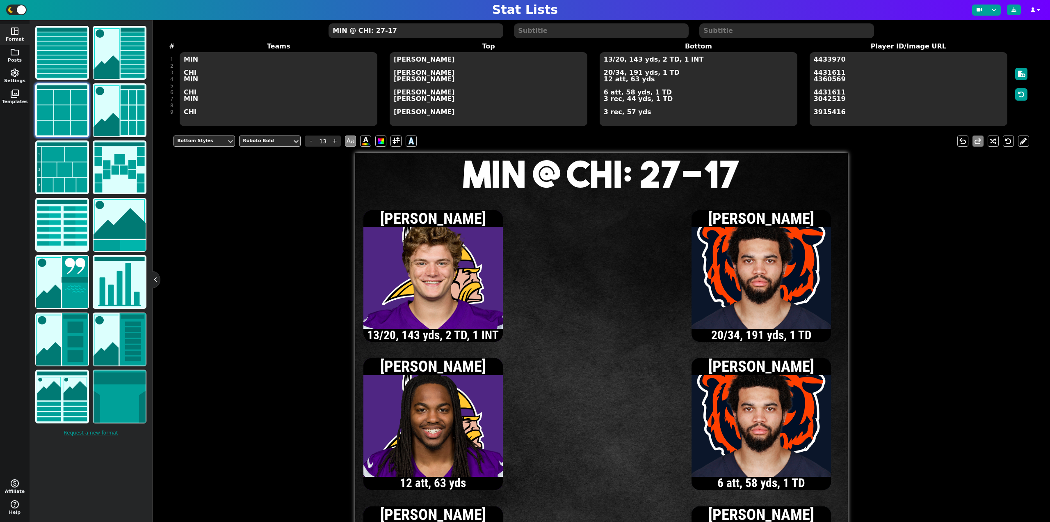
click at [413, 34] on textarea "MIN @ CHI: 27-17" at bounding box center [416, 30] width 174 height 15
type input "20"
type textarea "MIN @ CHI: 27-24"
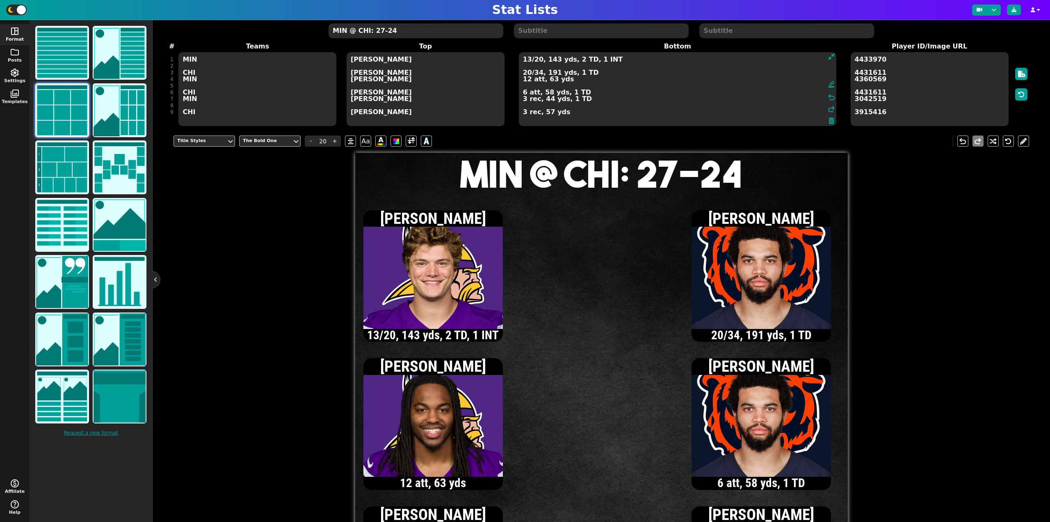
click at [607, 79] on textarea "13/20, 143 yds, 2 TD, 1 INT 20/34, 191 yds, 1 TD 12 att, 63 yds 6 att, 58 yds, …" at bounding box center [678, 89] width 318 height 74
type input "13"
click at [528, 73] on textarea "13/20, 143 yds, 2 TD, 1 INT 20/34, 191 yds, 1 TD 15 att, 68 yds 6 att, 58 yds, …" at bounding box center [678, 89] width 318 height 74
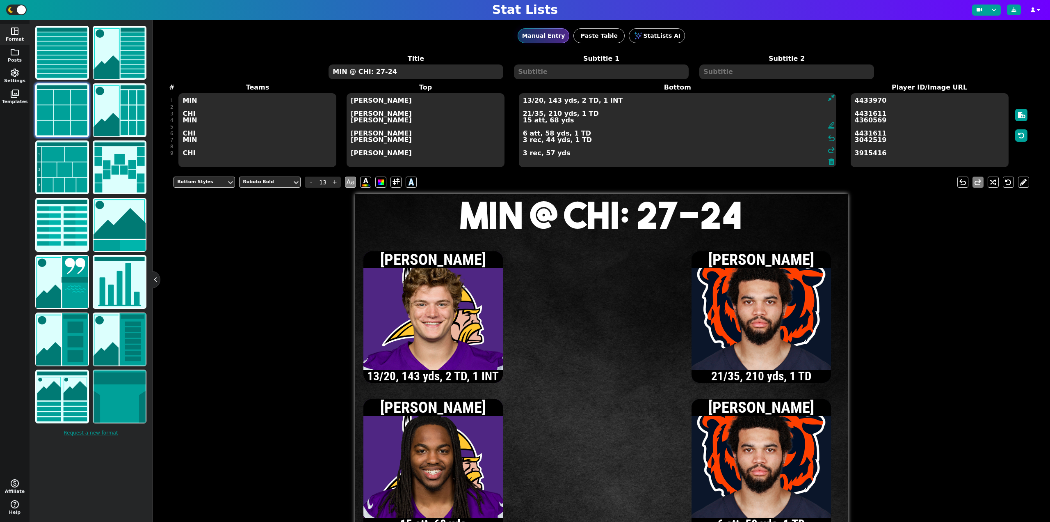
click at [546, 155] on textarea "13/20, 143 yds, 2 TD, 1 INT 21/35, 210 yds, 1 TD 15 att, 68 yds 6 att, 58 yds, …" at bounding box center [678, 130] width 318 height 74
type textarea "13/20, 143 yds, 2 TD, 1 INT 21/35, 210 yds, 1 TD 15 att, 68 yds 6 att, 58 yds, …"
click at [1014, 10] on icon at bounding box center [1014, 9] width 5 height 5
